Goal: Check status: Check status

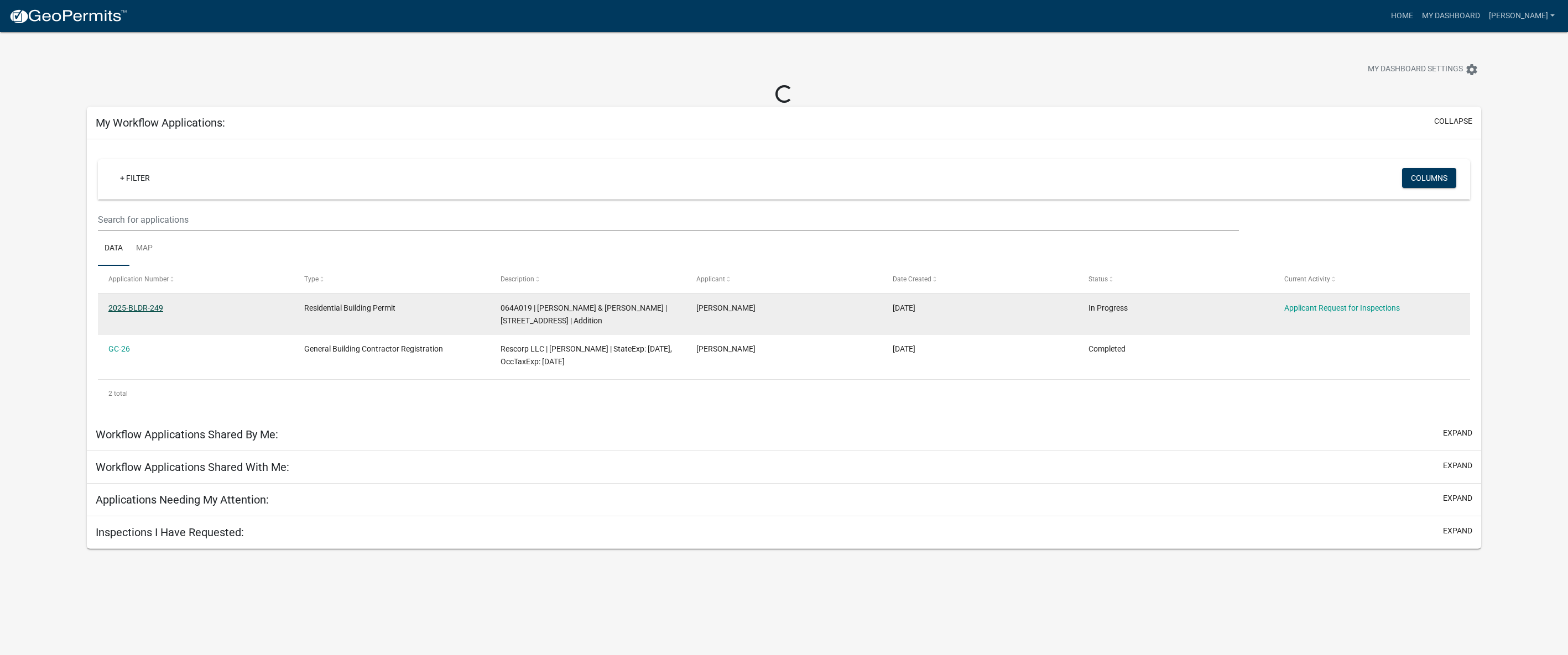
click at [147, 305] on link "2025-BLDR-249" at bounding box center [135, 308] width 55 height 9
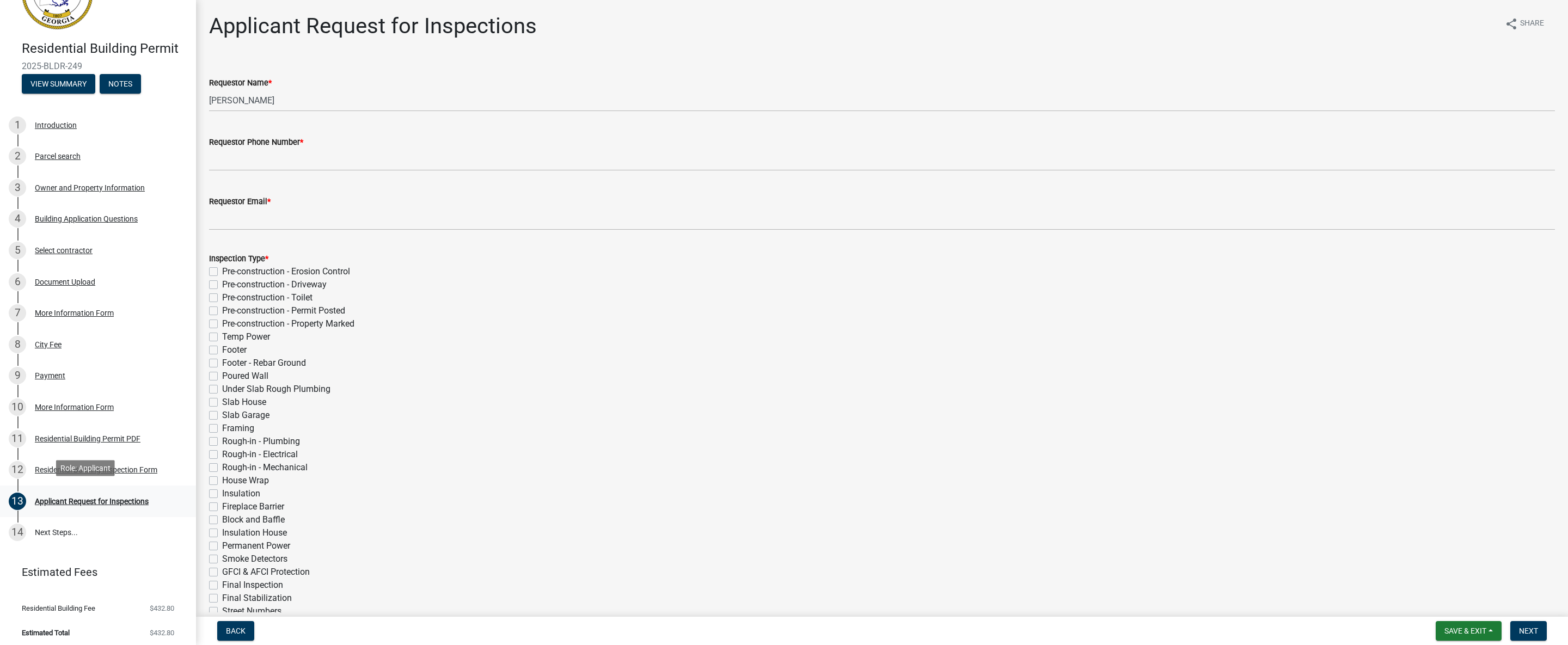
scroll to position [73, 0]
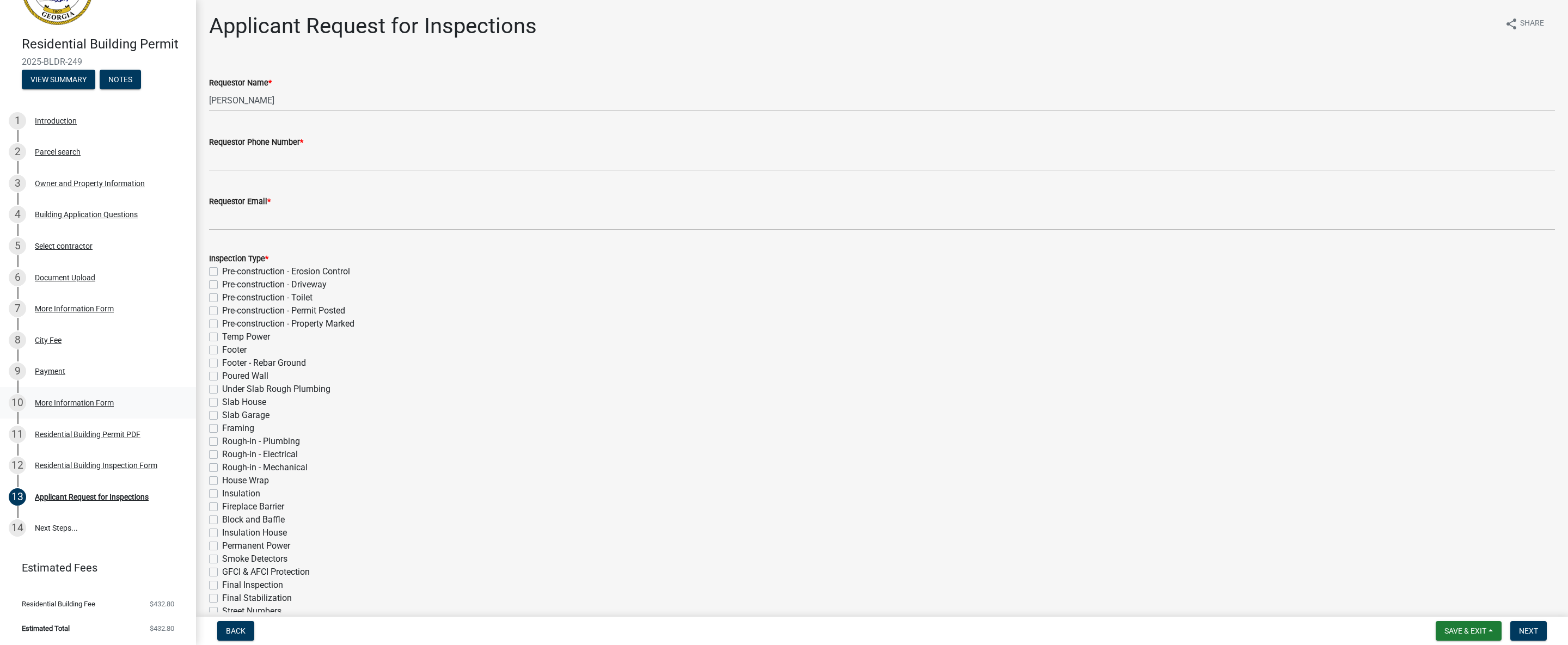
click at [56, 399] on div "More Information Form" at bounding box center [74, 403] width 79 height 8
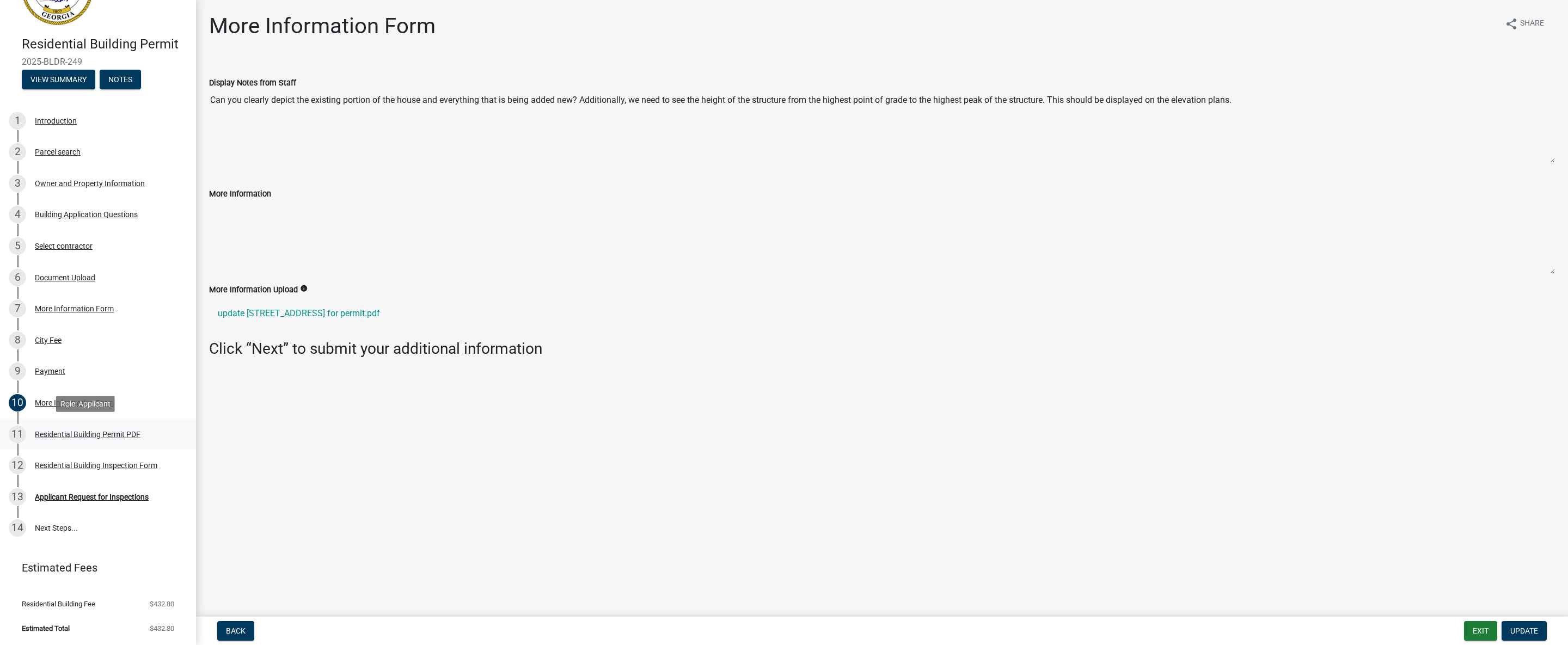
click at [85, 431] on div "Residential Building Permit PDF" at bounding box center [88, 435] width 106 height 8
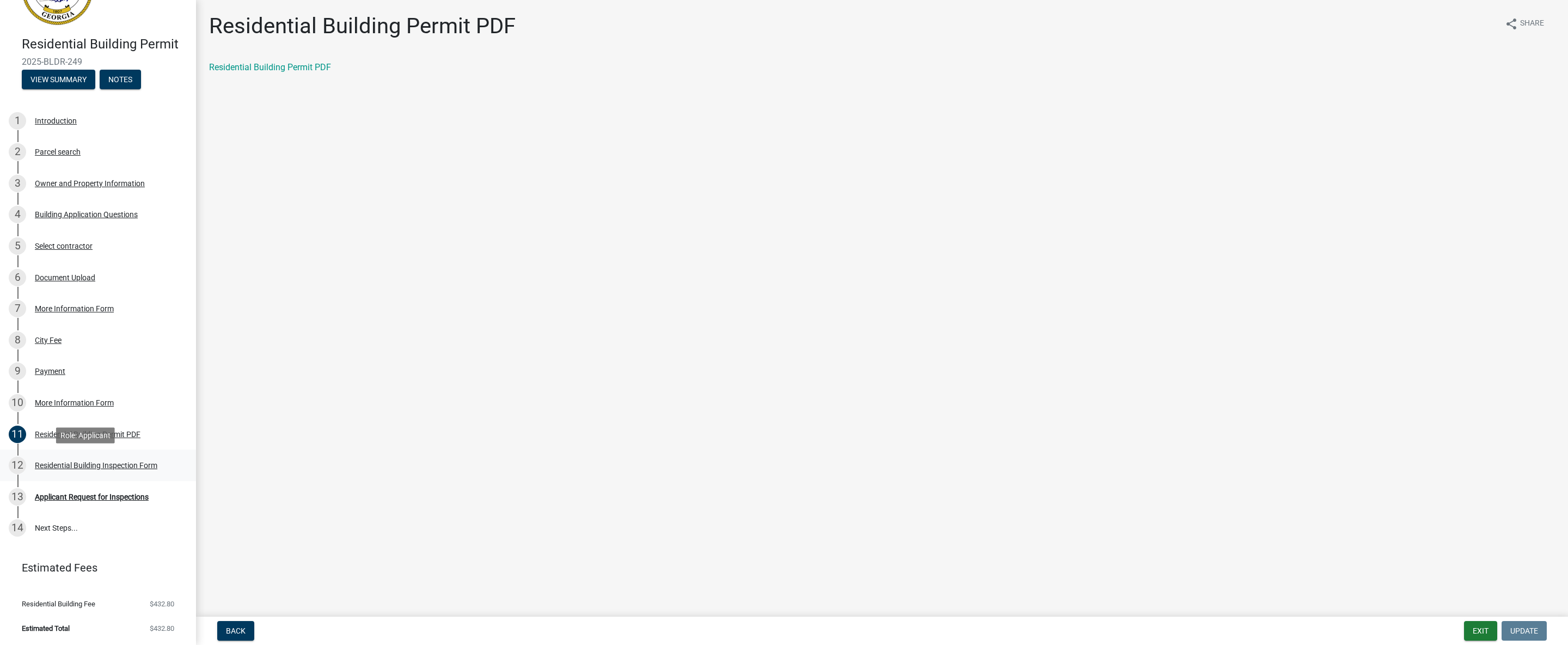
click at [124, 462] on div "Residential Building Inspection Form" at bounding box center [95, 466] width 122 height 8
click at [280, 67] on link "Residential Building Inspection Form" at bounding box center [279, 67] width 140 height 10
click at [51, 81] on button "View Summary" at bounding box center [58, 79] width 73 height 20
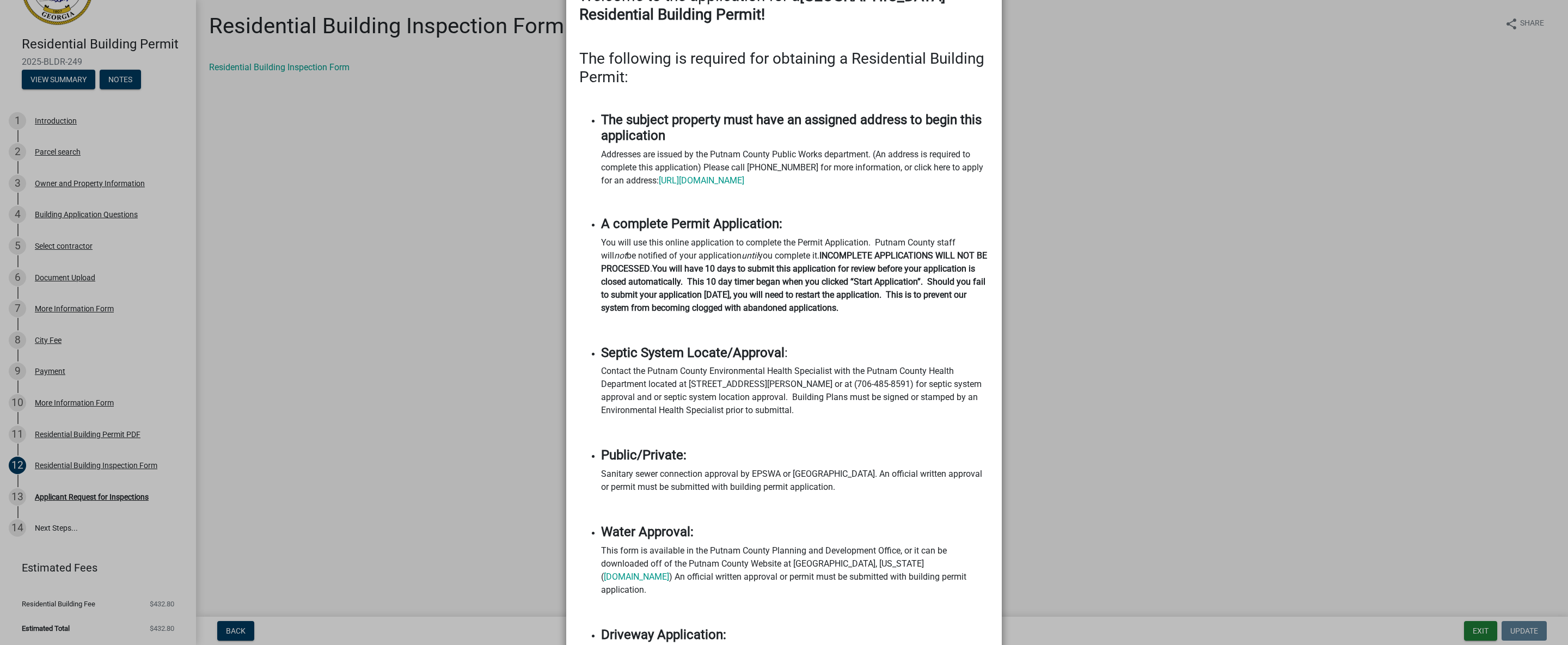
scroll to position [0, 0]
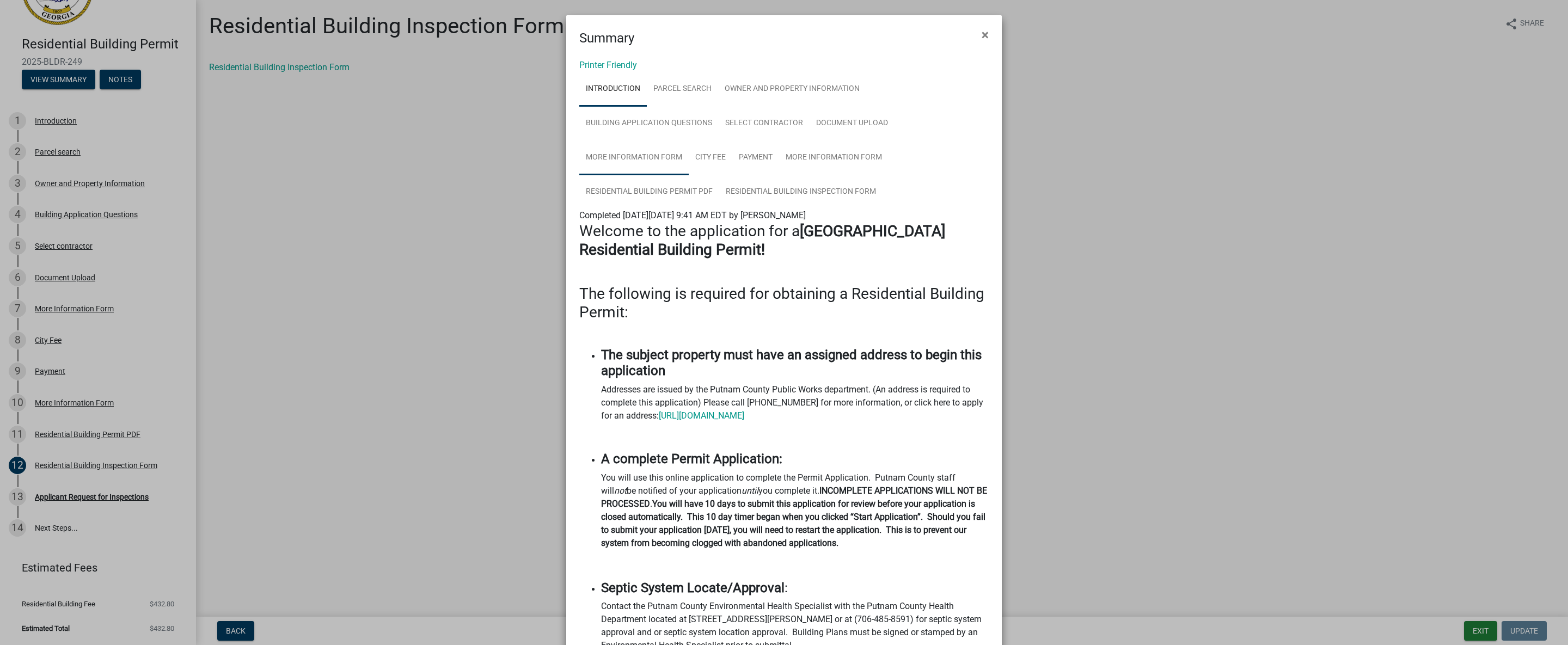
click at [580, 157] on link "More Information Form" at bounding box center [634, 158] width 110 height 35
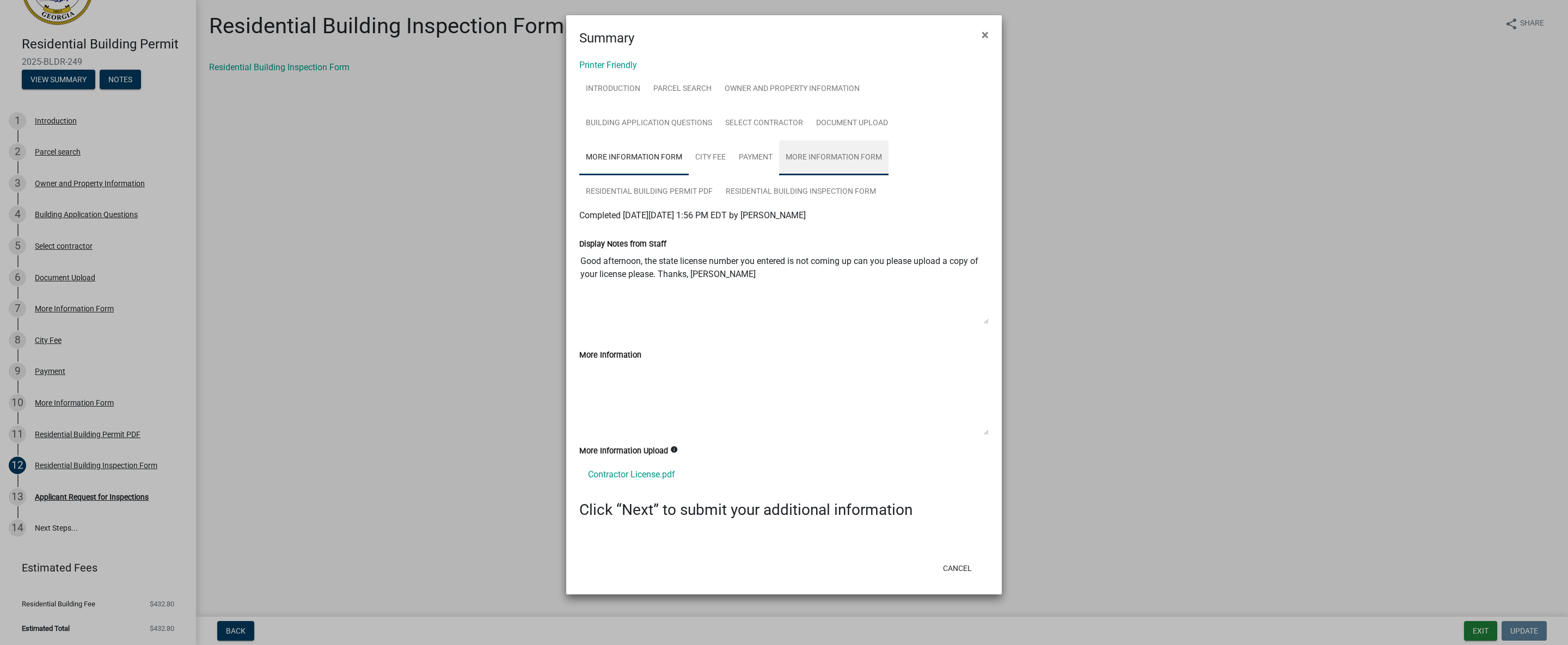
click at [826, 157] on link "More Information Form" at bounding box center [833, 158] width 110 height 35
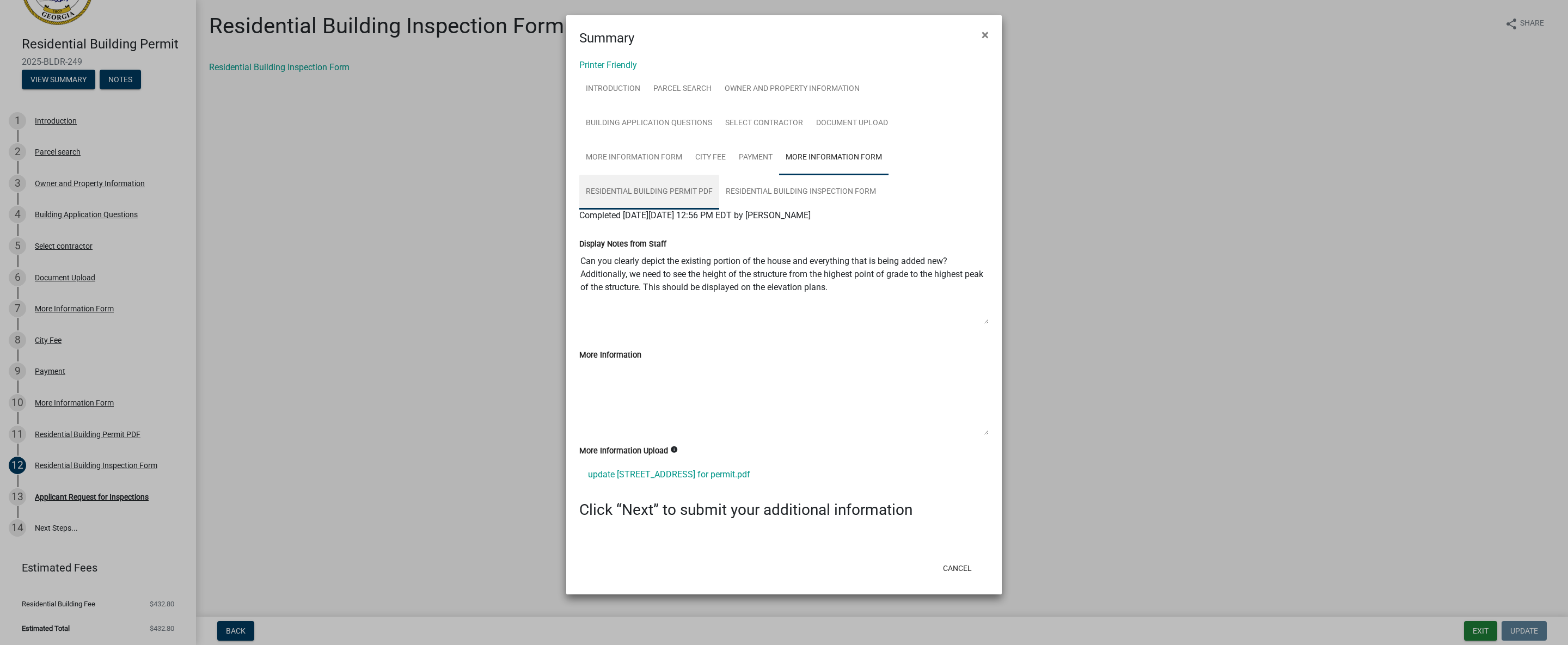
click at [625, 186] on link "Residential Building Permit PDF" at bounding box center [649, 192] width 140 height 35
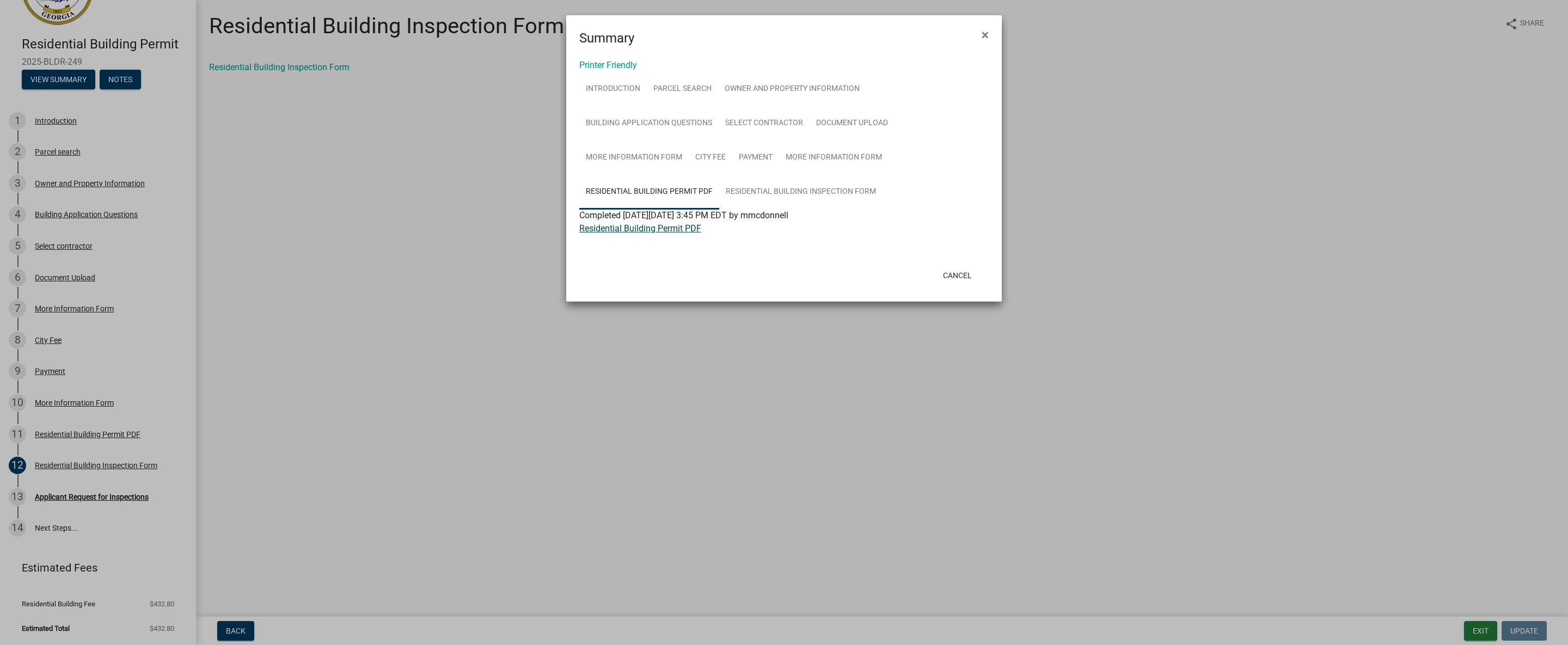
click at [648, 229] on link "Residential Building Permit PDF" at bounding box center [640, 228] width 122 height 10
click at [801, 186] on link "Residential Building Inspection Form" at bounding box center [800, 192] width 163 height 35
click at [213, 129] on ngb-modal-window "Summary × Printer Friendly Introduction Parcel search Owner and Property Inform…" at bounding box center [784, 322] width 1568 height 645
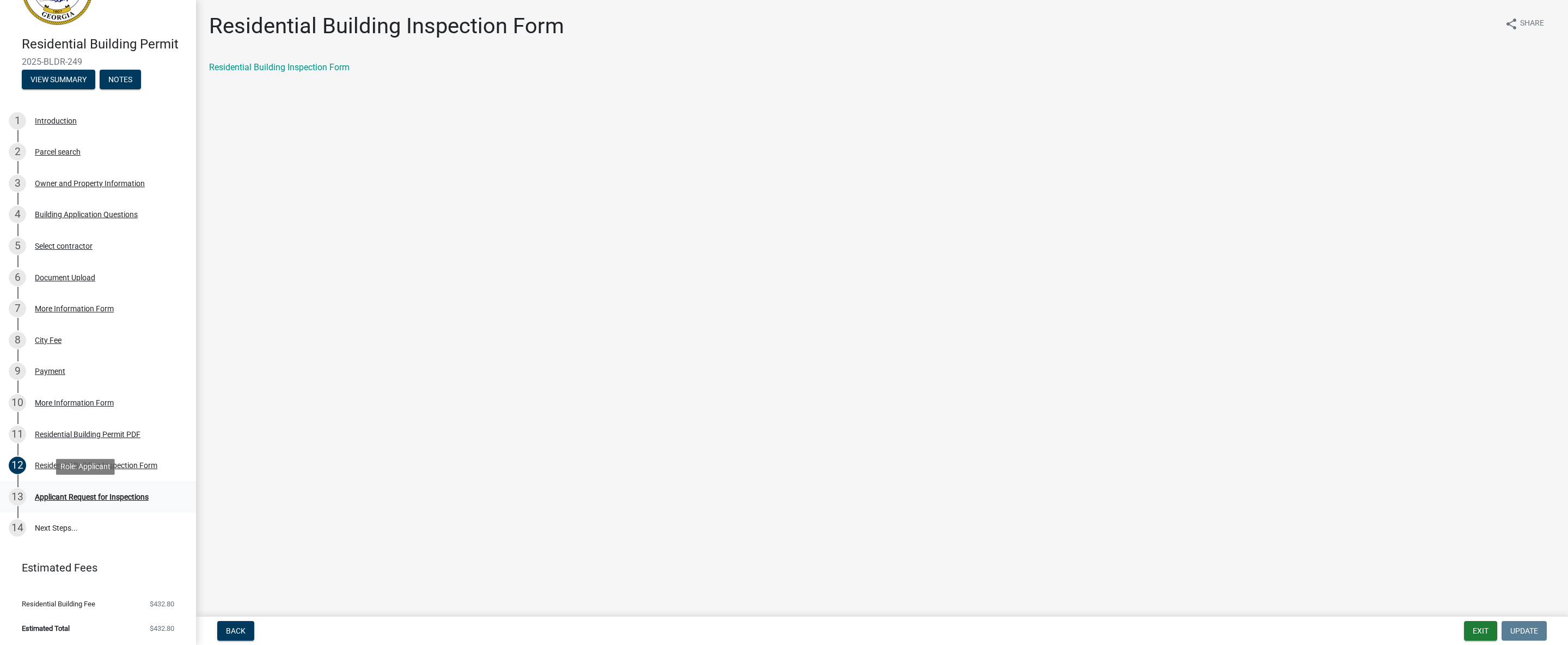
click at [64, 497] on div "Applicant Request for Inspections" at bounding box center [92, 497] width 114 height 8
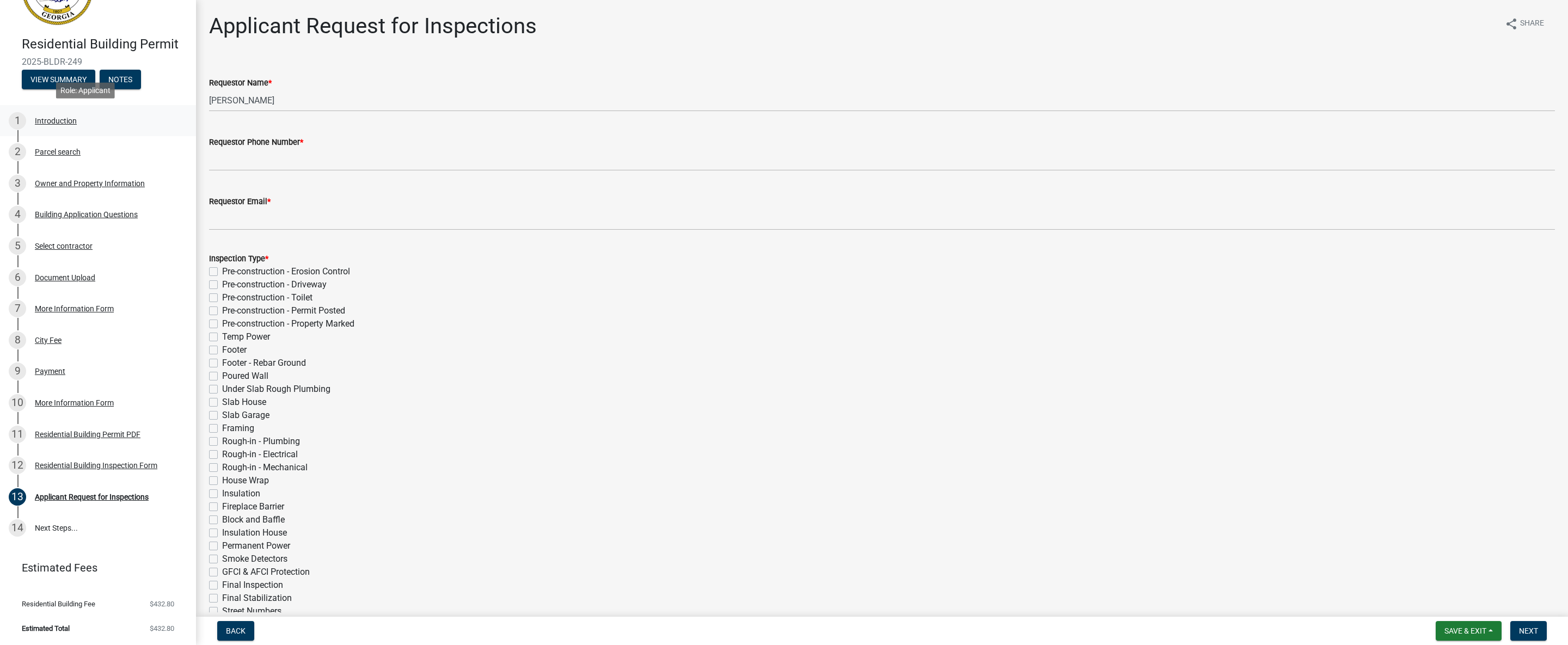
click at [60, 122] on div "Introduction" at bounding box center [55, 121] width 42 height 8
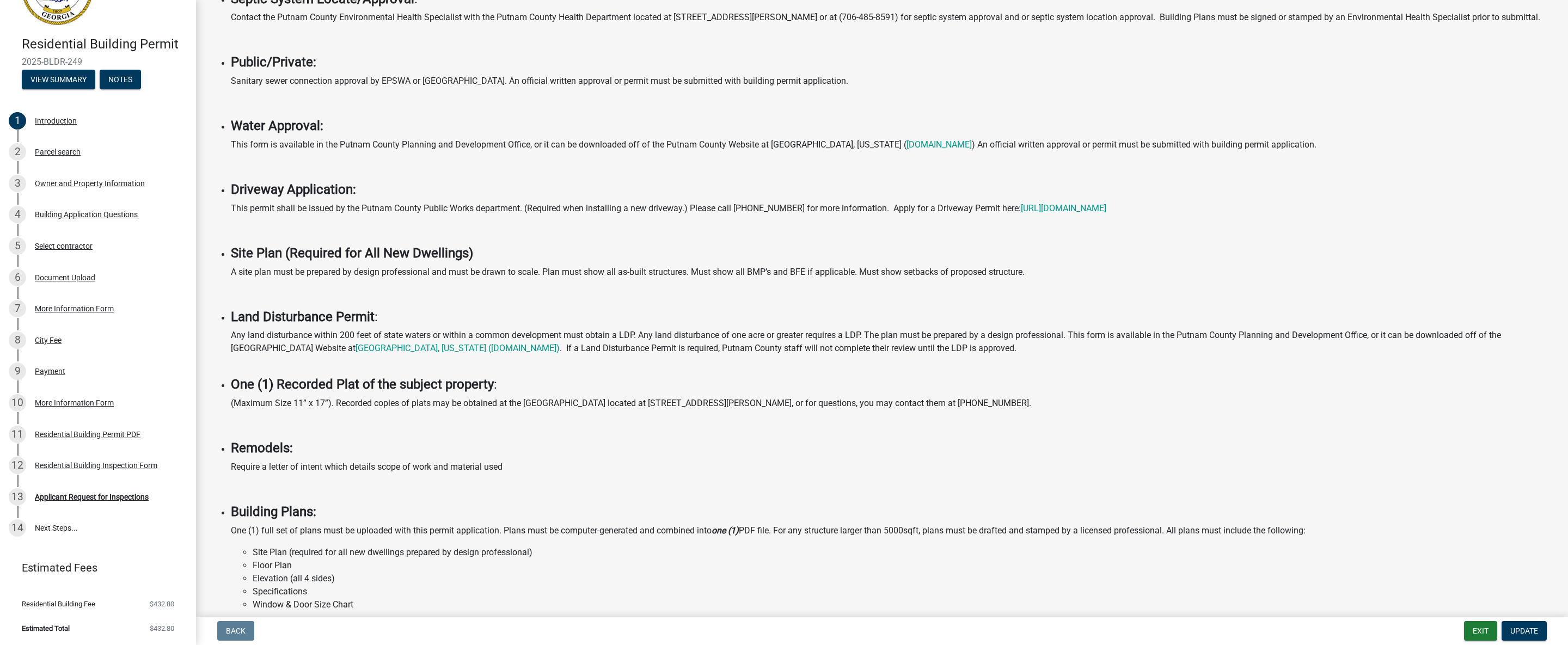
scroll to position [487, 0]
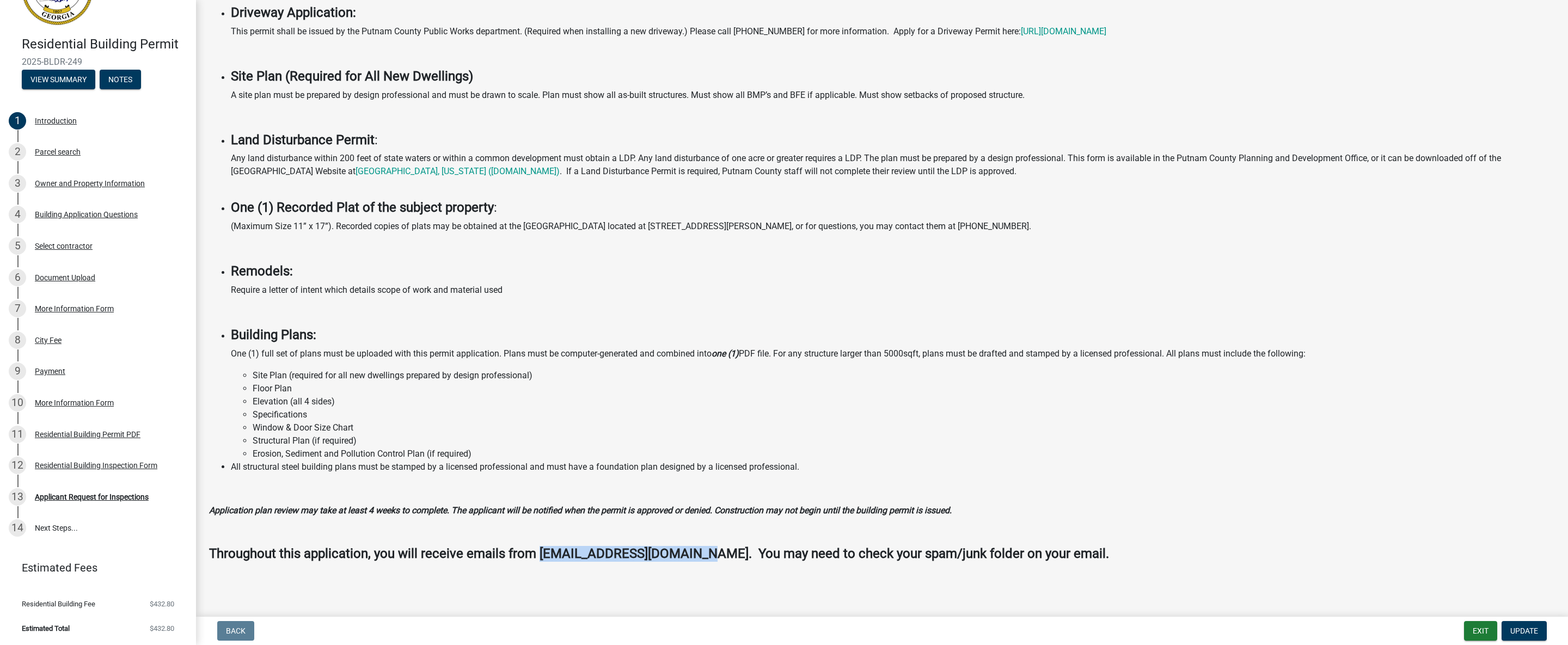
drag, startPoint x: 539, startPoint y: 551, endPoint x: 692, endPoint y: 556, distance: 153.1
click at [692, 556] on strong "Throughout this application, you will receive emails from [EMAIL_ADDRESS][DOMAI…" at bounding box center [659, 553] width 900 height 15
copy strong "[EMAIL_ADDRESS][DOMAIN_NAME]"
click at [127, 462] on div "Residential Building Inspection Form" at bounding box center [95, 466] width 122 height 8
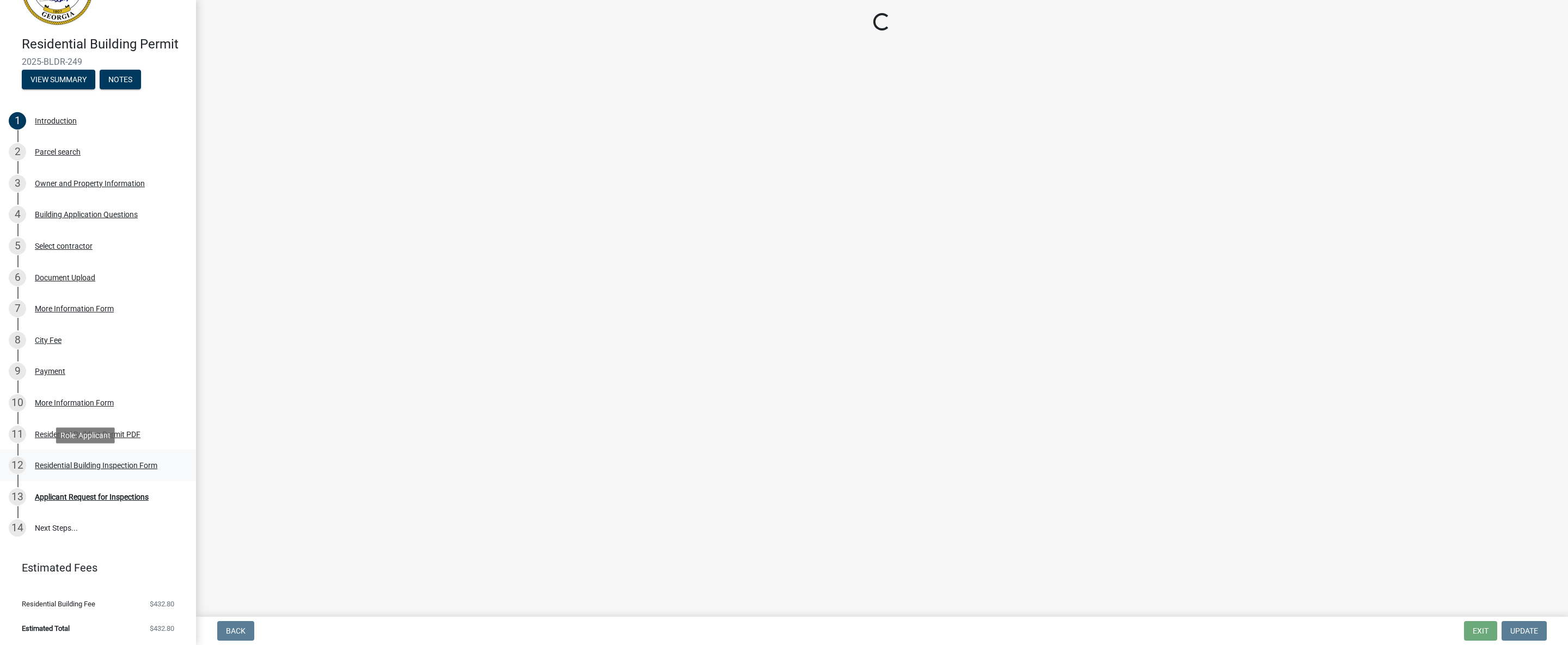
scroll to position [0, 0]
click at [125, 435] on div "Residential Building Permit PDF" at bounding box center [88, 435] width 106 height 8
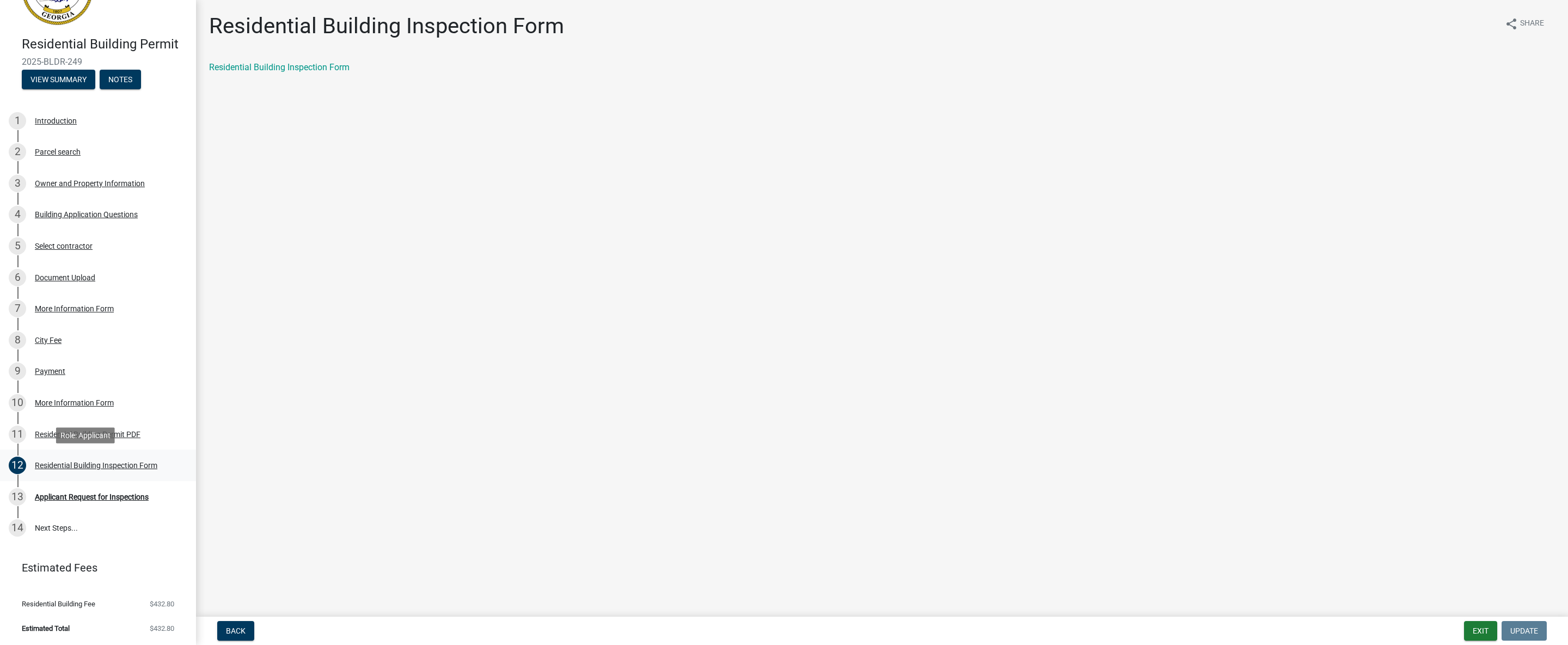
click at [125, 462] on div "Residential Building Inspection Form" at bounding box center [95, 466] width 122 height 8
click at [295, 62] on link "Residential Building Inspection Form" at bounding box center [279, 67] width 140 height 10
